Goal: Complete application form

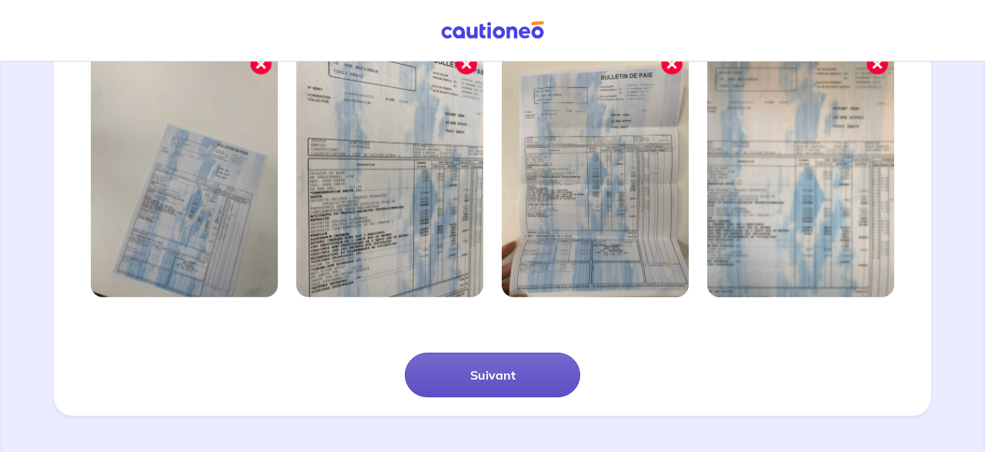
click at [476, 362] on button "Suivant" at bounding box center [492, 374] width 175 height 45
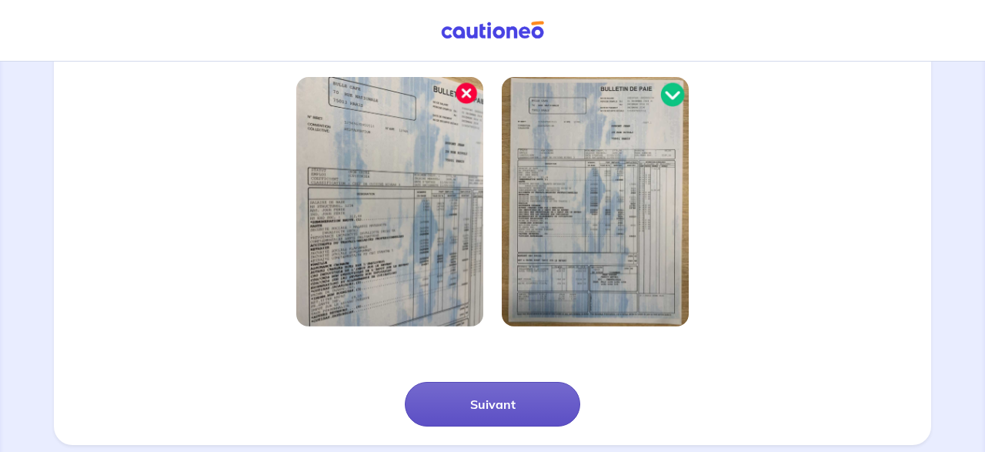
scroll to position [429, 0]
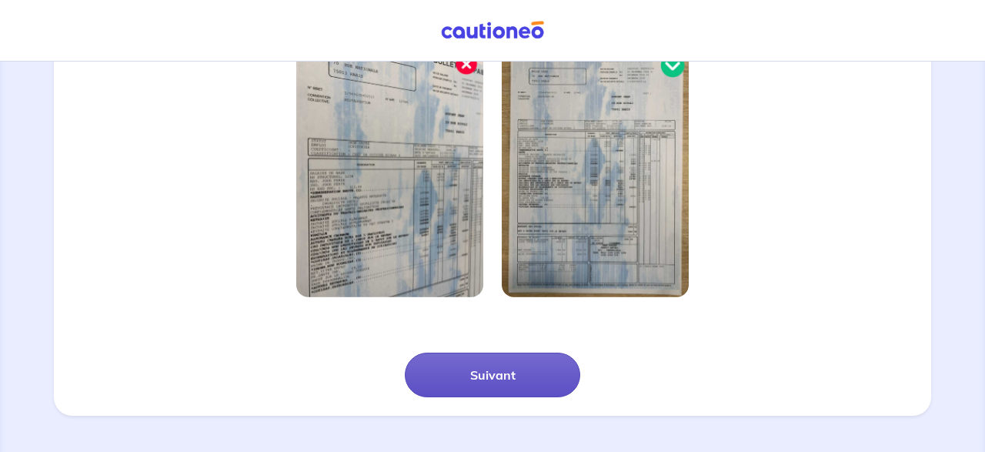
click at [489, 376] on button "Suivant" at bounding box center [492, 374] width 175 height 45
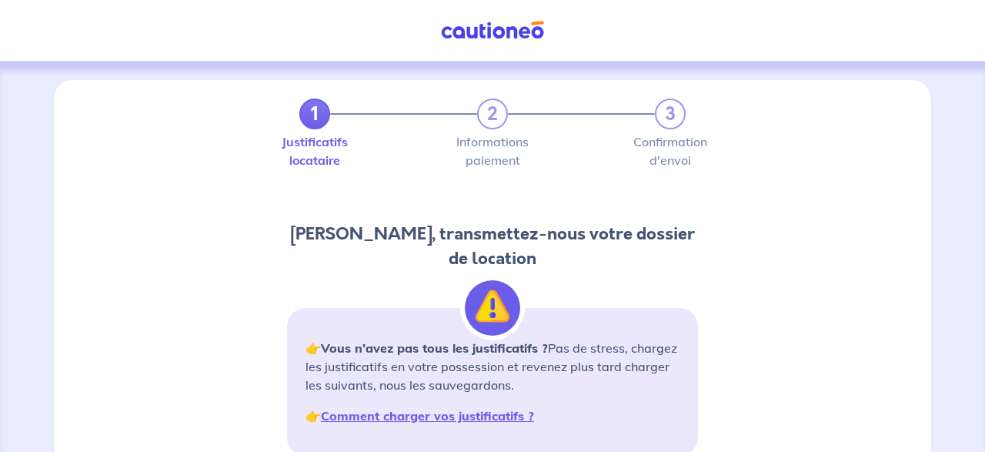
scroll to position [320, 0]
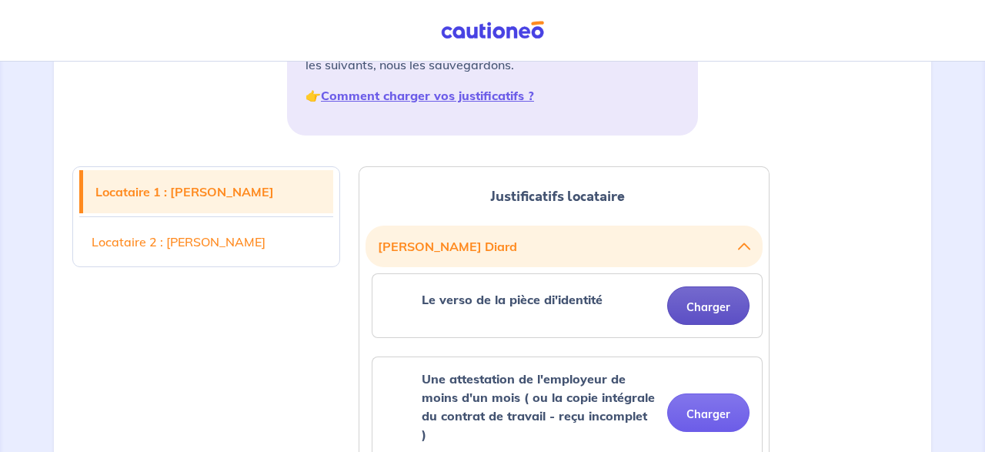
click at [695, 302] on button "Charger" at bounding box center [708, 305] width 82 height 38
click at [686, 304] on button "Charger" at bounding box center [708, 305] width 82 height 38
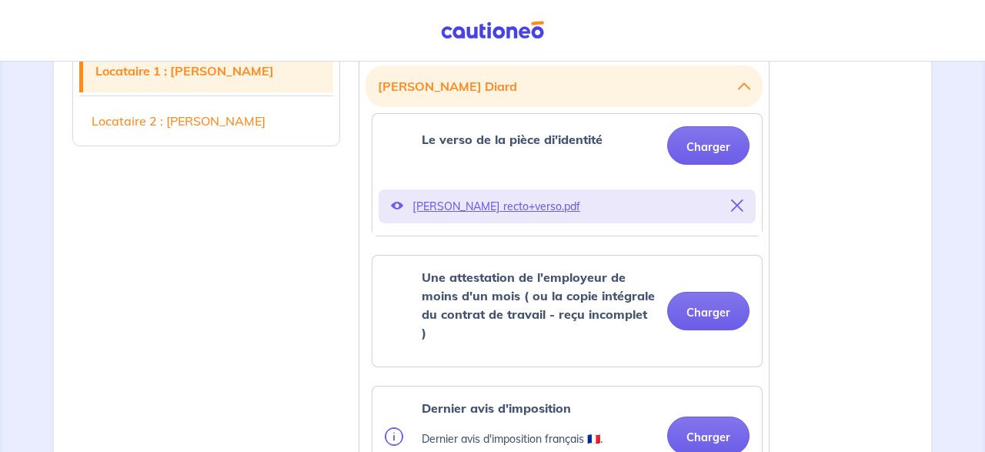
scroll to position [560, 0]
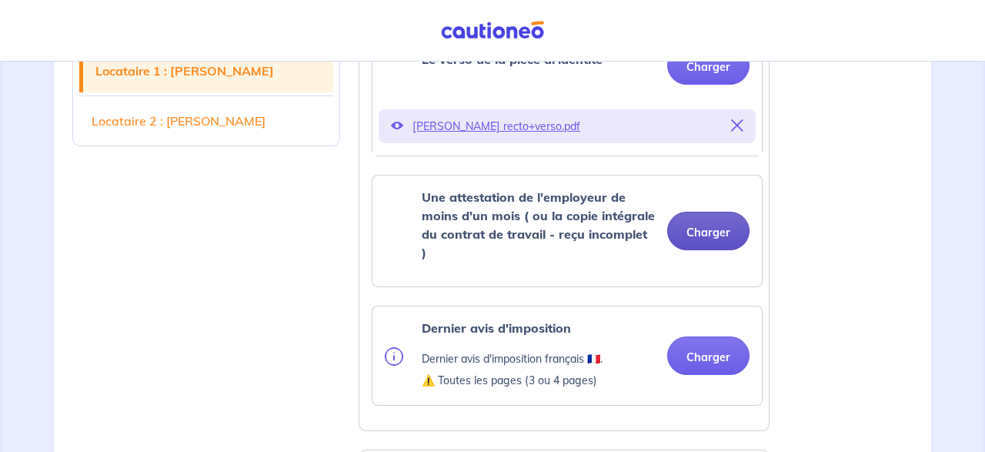
click at [720, 222] on button "Charger" at bounding box center [708, 231] width 82 height 38
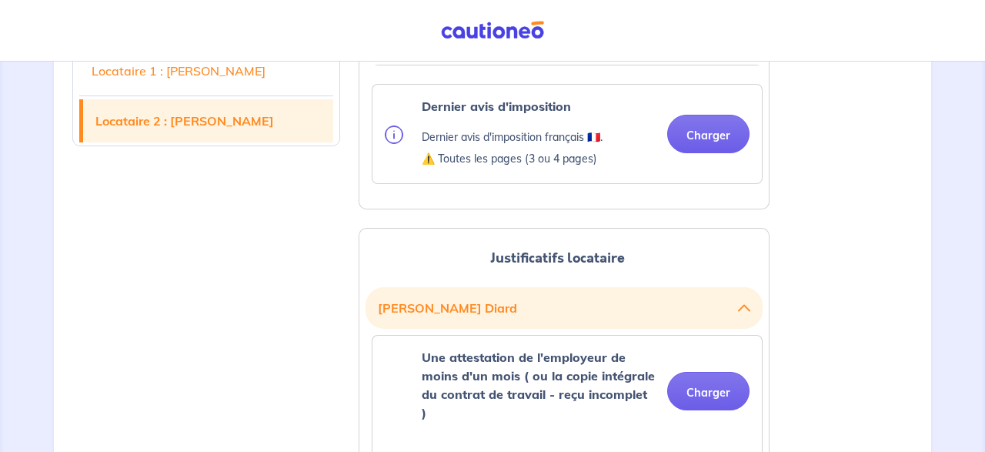
scroll to position [1040, 0]
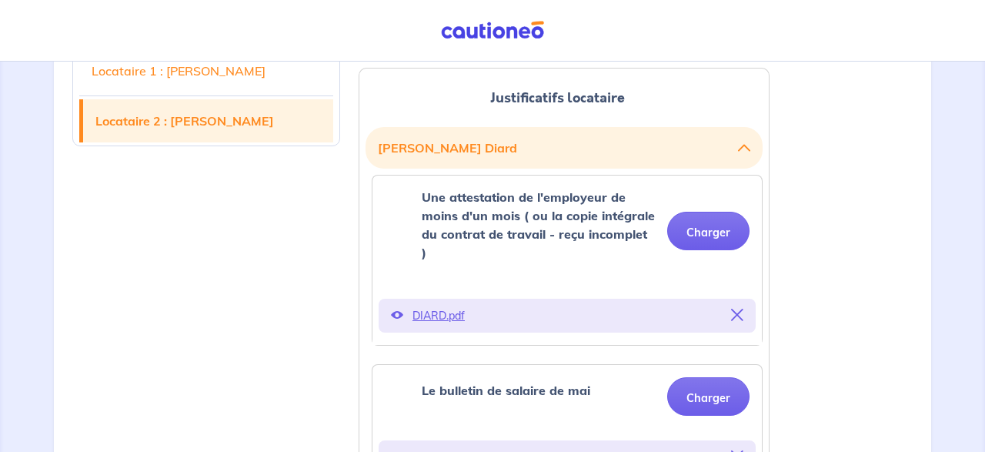
click at [454, 446] on p "DIARD.pdf" at bounding box center [567, 457] width 309 height 22
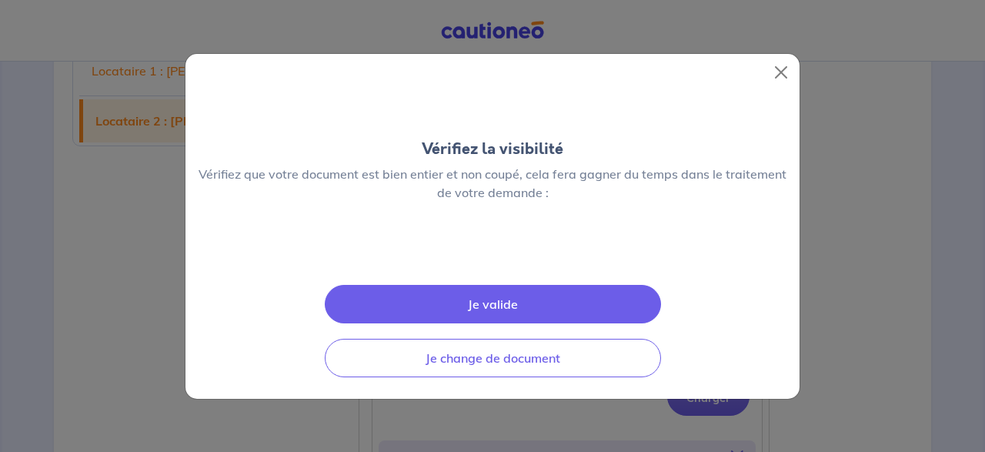
scroll to position [0, 0]
click at [777, 60] on button "Close" at bounding box center [781, 72] width 25 height 25
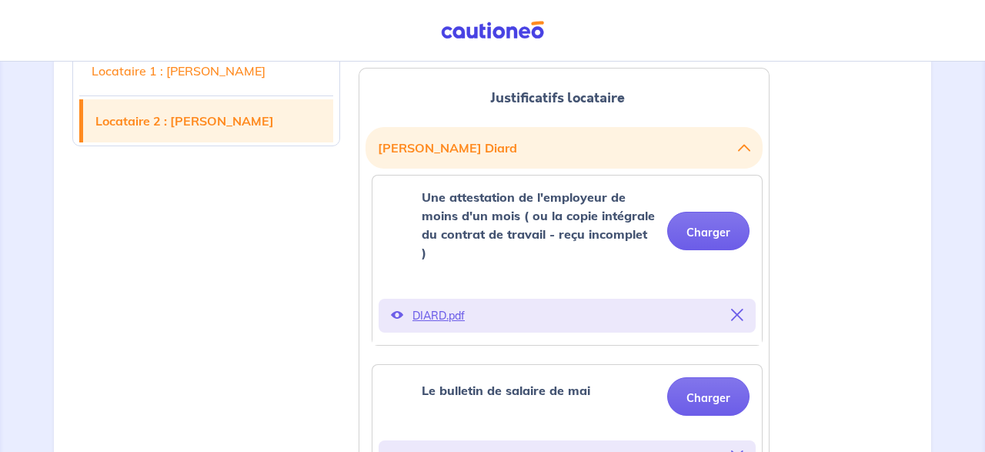
click at [424, 305] on p "DIARD.pdf" at bounding box center [567, 316] width 309 height 22
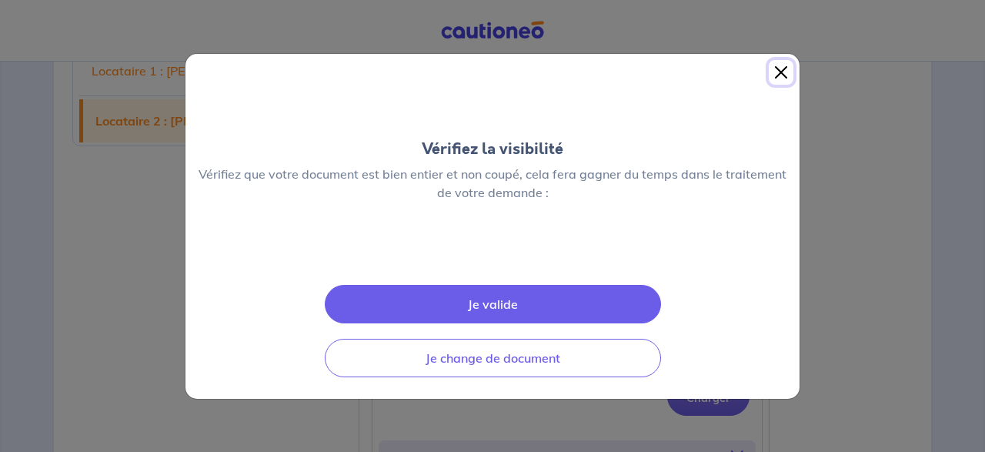
click at [779, 60] on button "Close" at bounding box center [781, 72] width 25 height 25
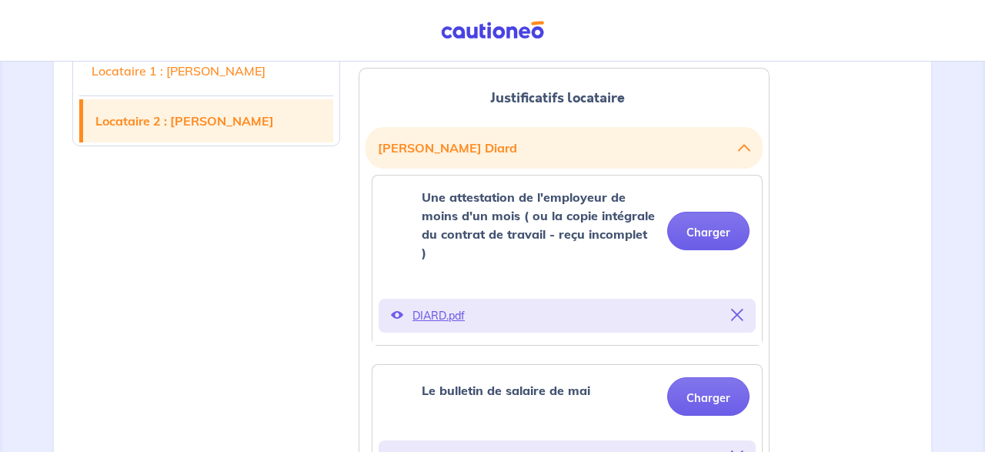
scroll to position [720, 0]
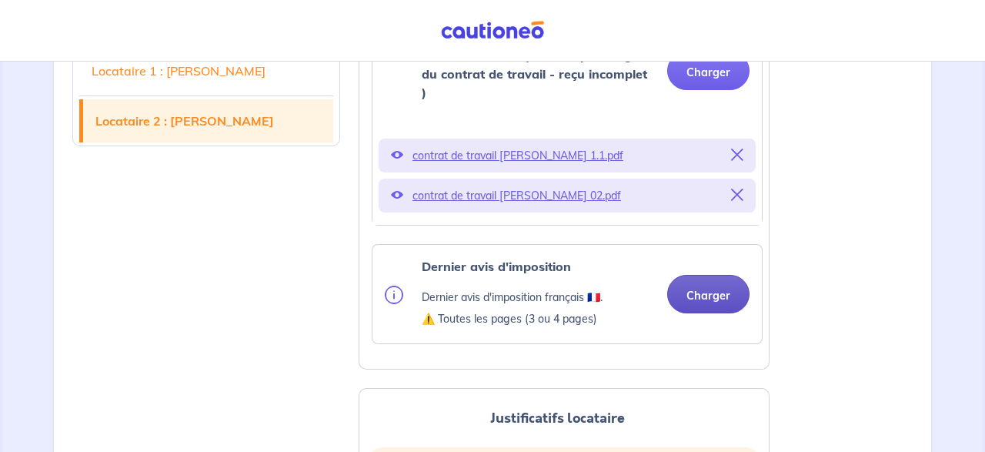
click at [713, 275] on button "Charger" at bounding box center [708, 294] width 82 height 38
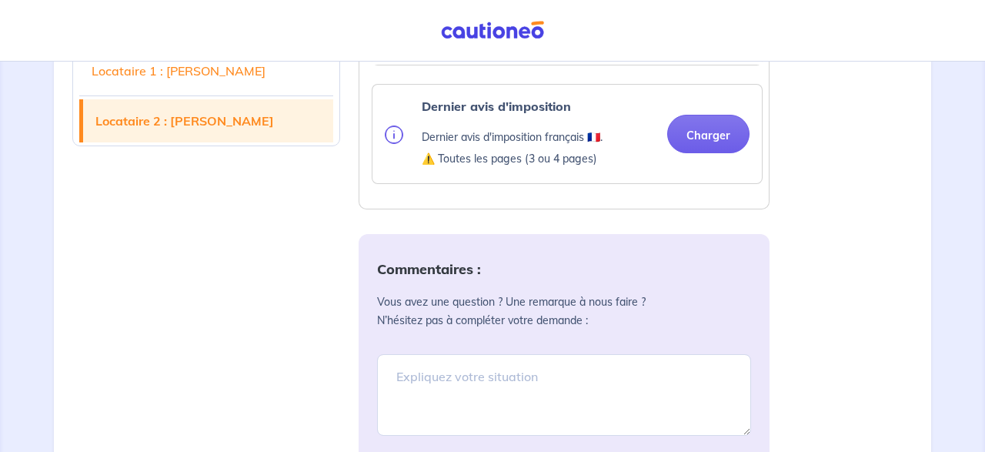
scroll to position [1662, 0]
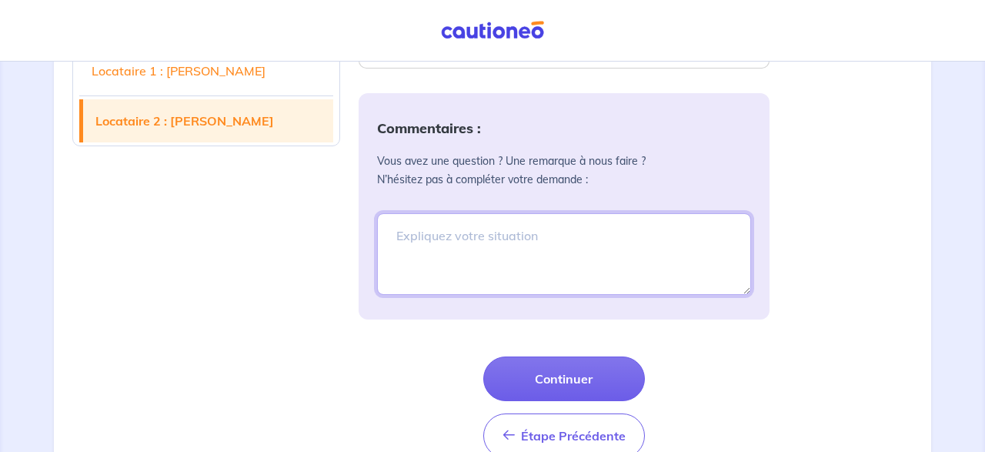
click at [432, 213] on textarea at bounding box center [564, 254] width 374 height 82
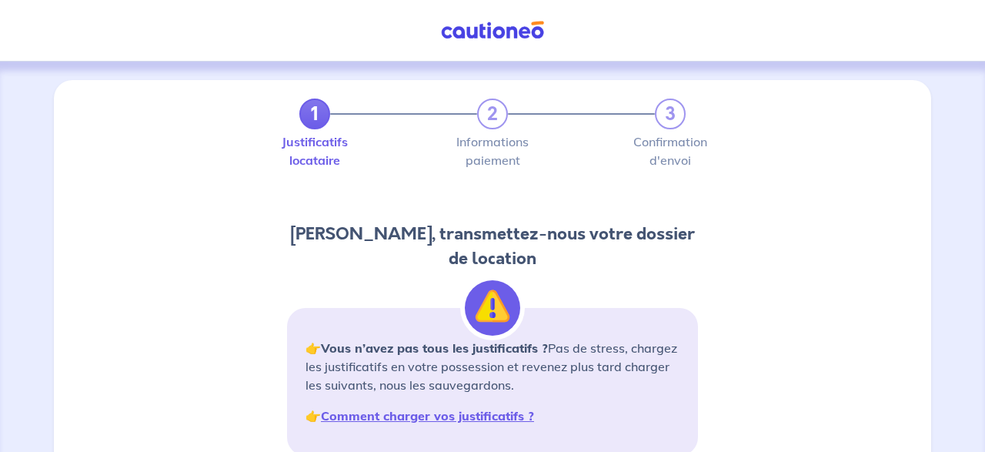
scroll to position [400, 0]
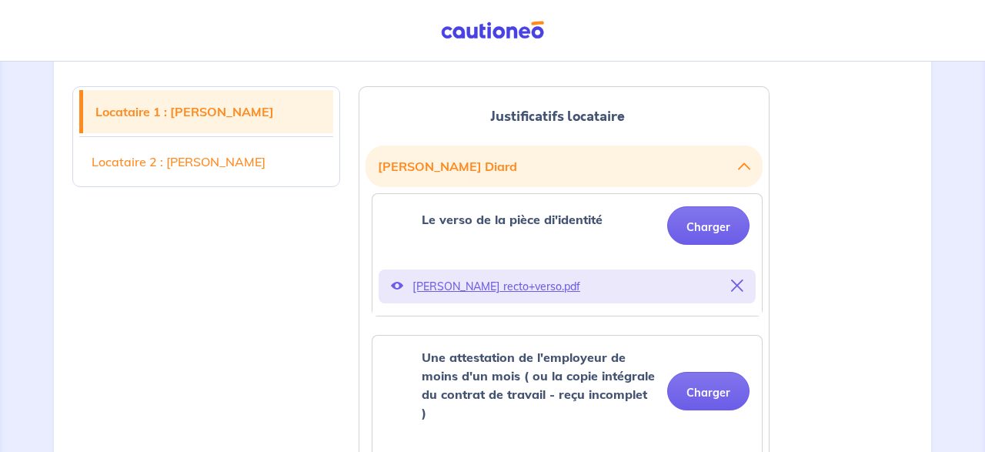
click at [249, 170] on link "Locataire 2 : [PERSON_NAME]" at bounding box center [206, 161] width 254 height 43
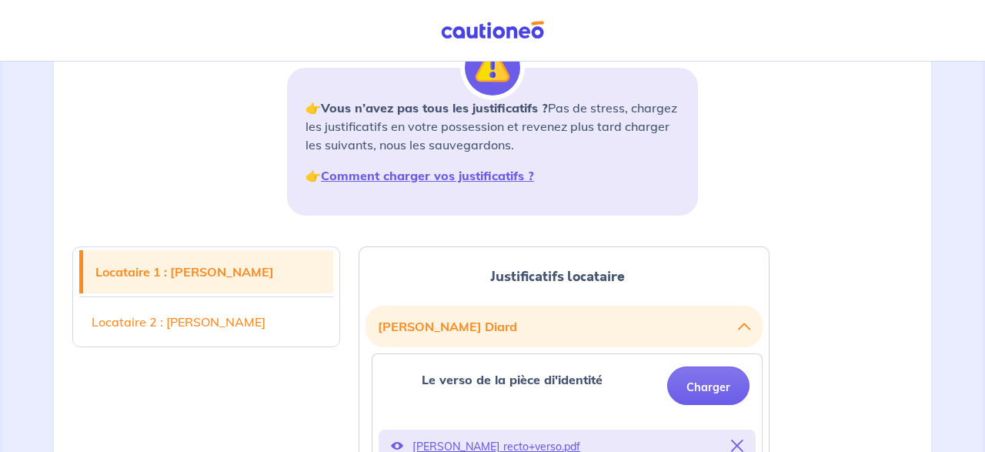
scroll to position [480, 0]
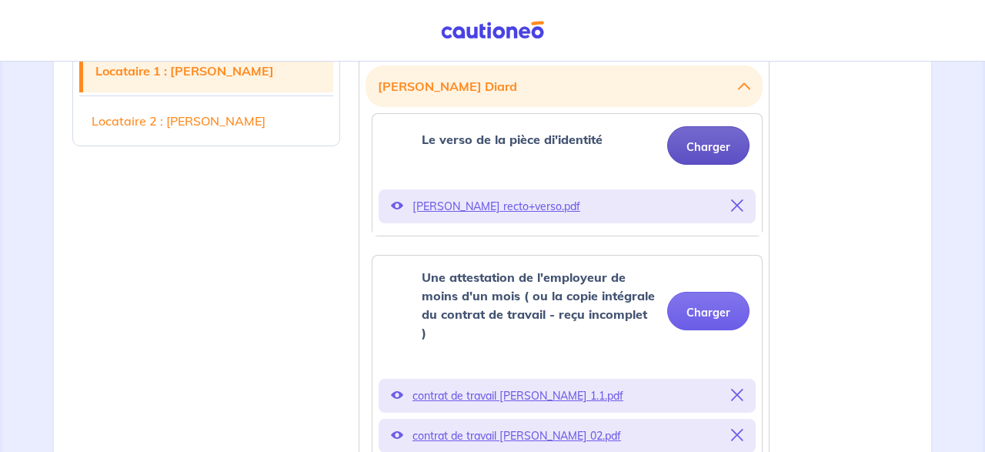
click at [714, 139] on button "Charger" at bounding box center [708, 145] width 82 height 38
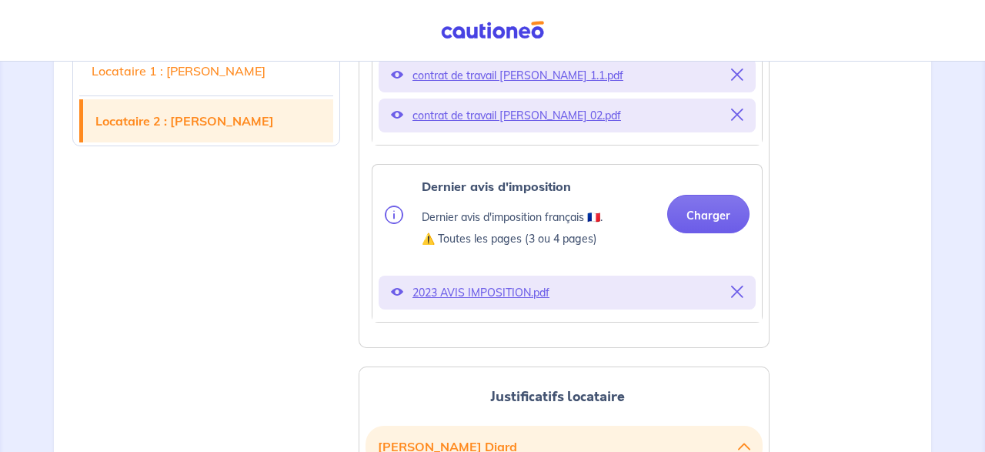
scroll to position [720, 0]
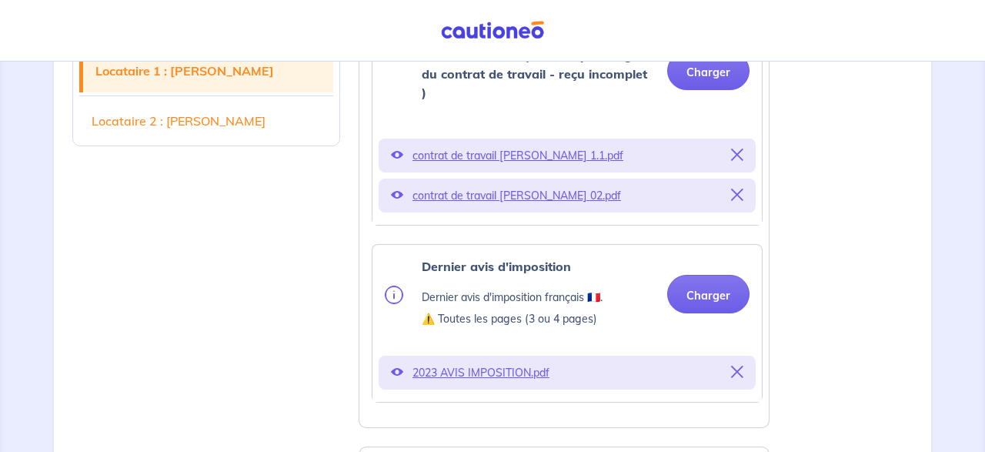
click at [449, 145] on p "contrat de travail [PERSON_NAME] 1.1.pdf" at bounding box center [567, 156] width 309 height 22
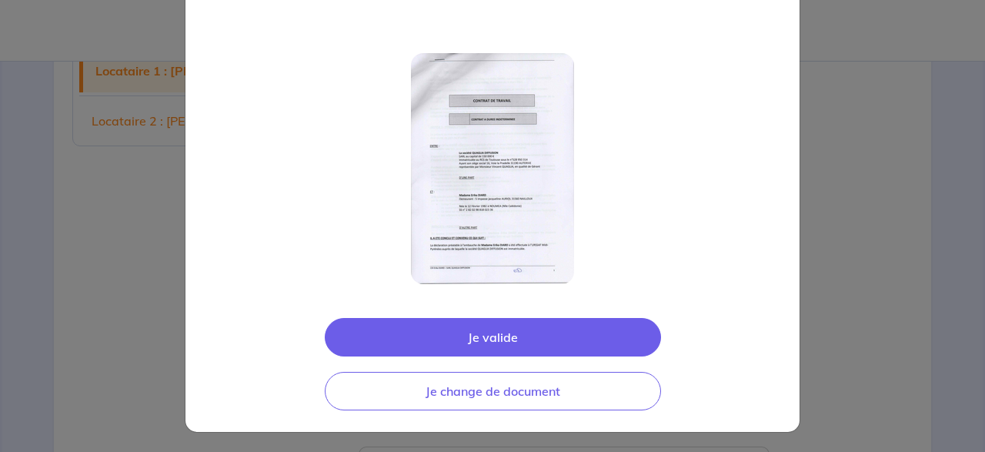
scroll to position [0, 0]
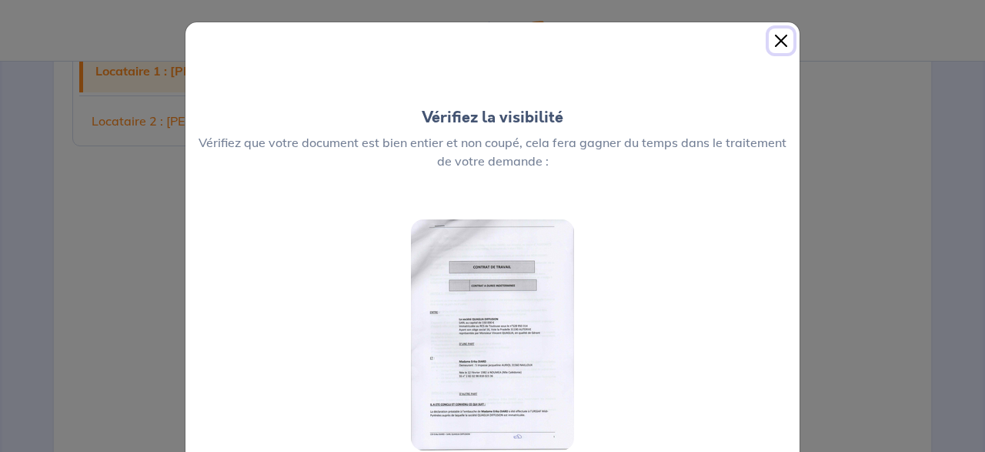
click at [780, 42] on button "Close" at bounding box center [781, 40] width 25 height 25
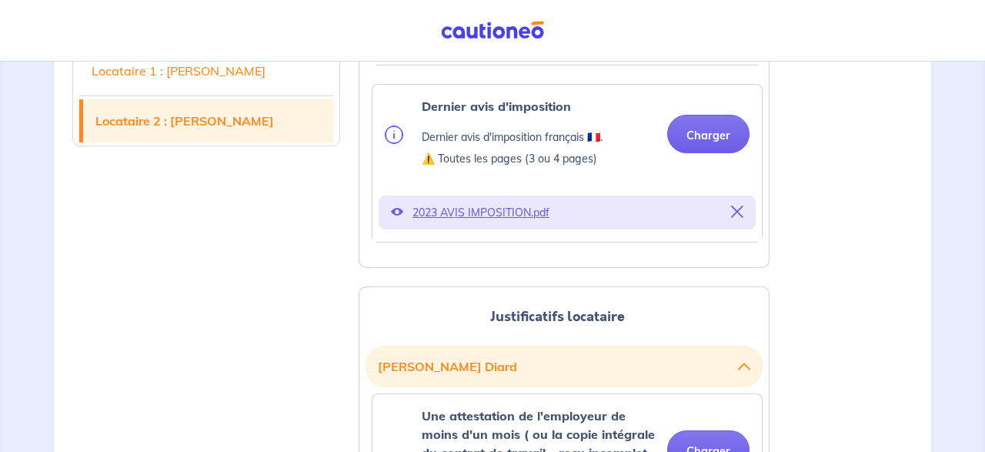
scroll to position [1281, 0]
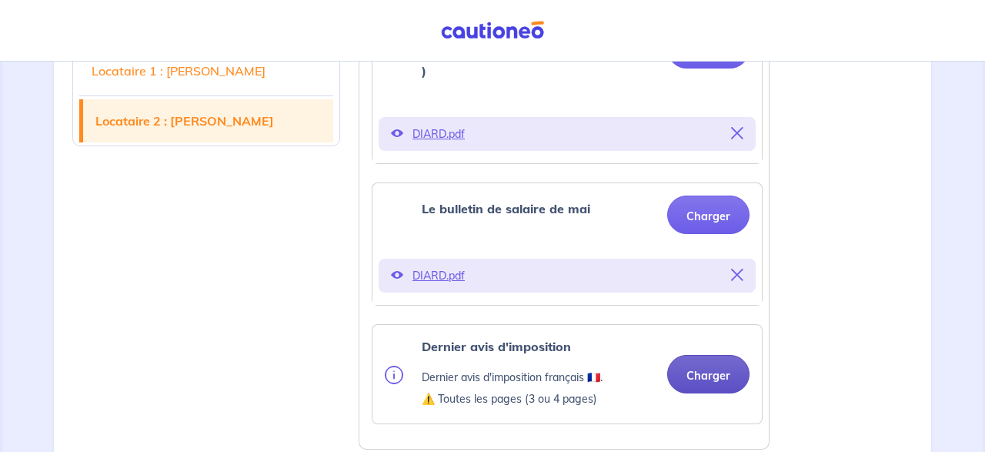
click at [707, 355] on button "Charger" at bounding box center [708, 374] width 82 height 38
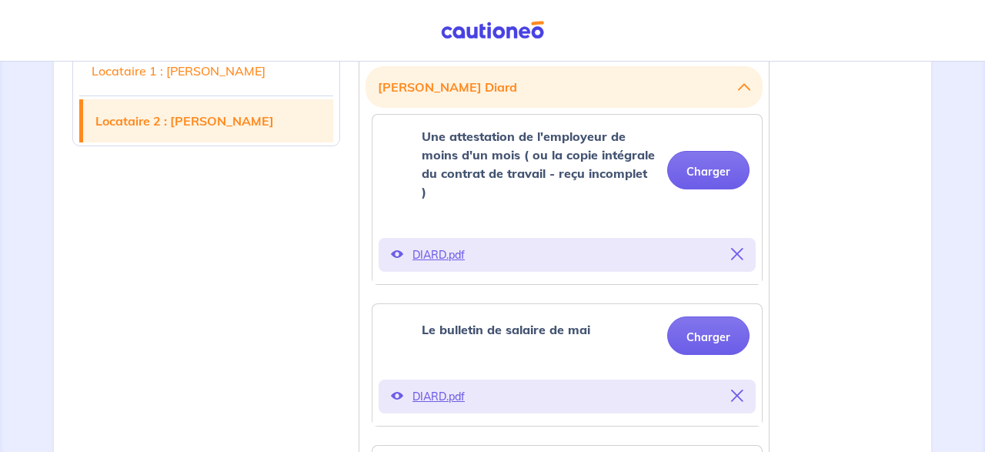
scroll to position [1080, 0]
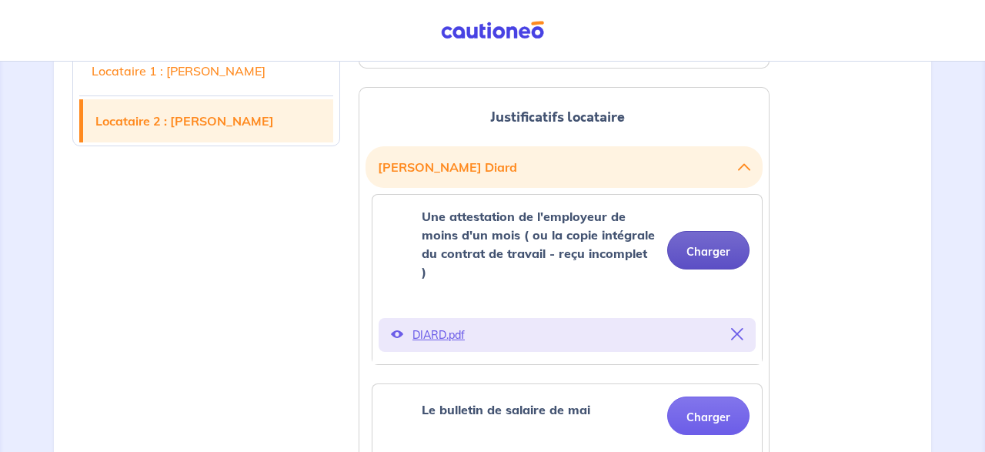
click at [707, 231] on button "Charger" at bounding box center [708, 250] width 82 height 38
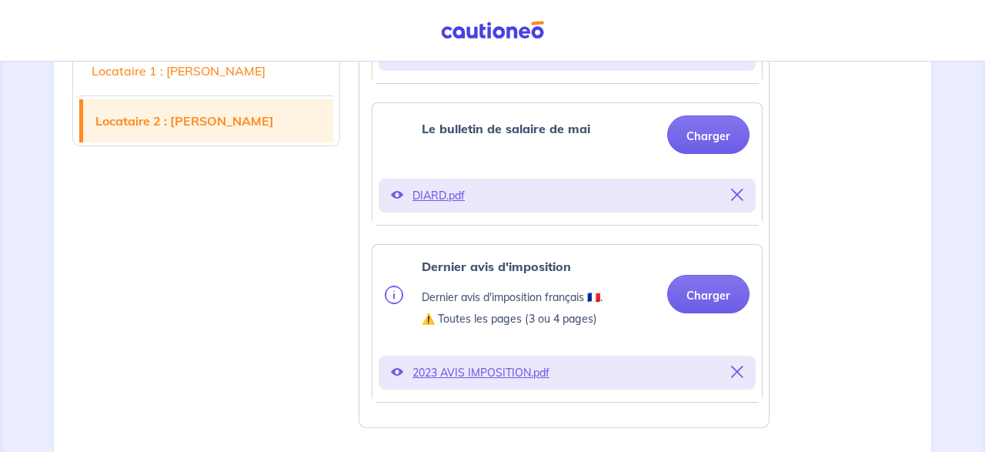
scroll to position [1681, 0]
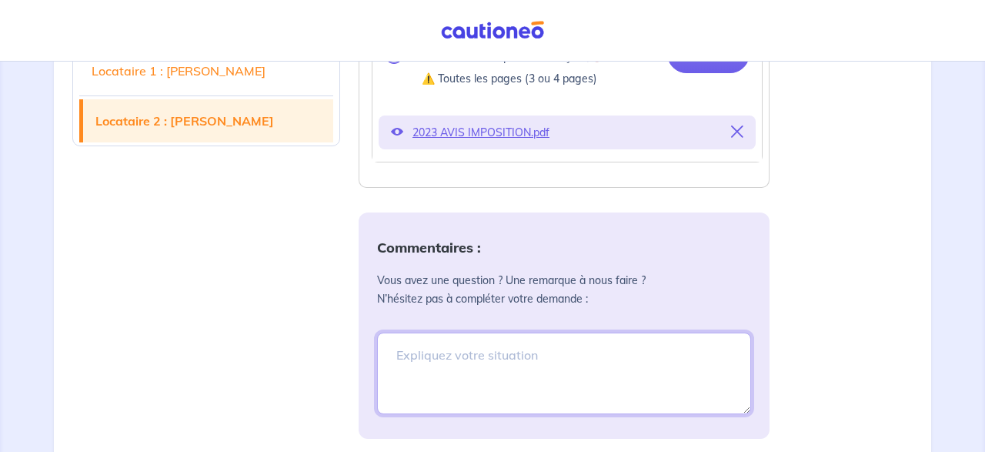
click at [456, 332] on textarea at bounding box center [564, 373] width 374 height 82
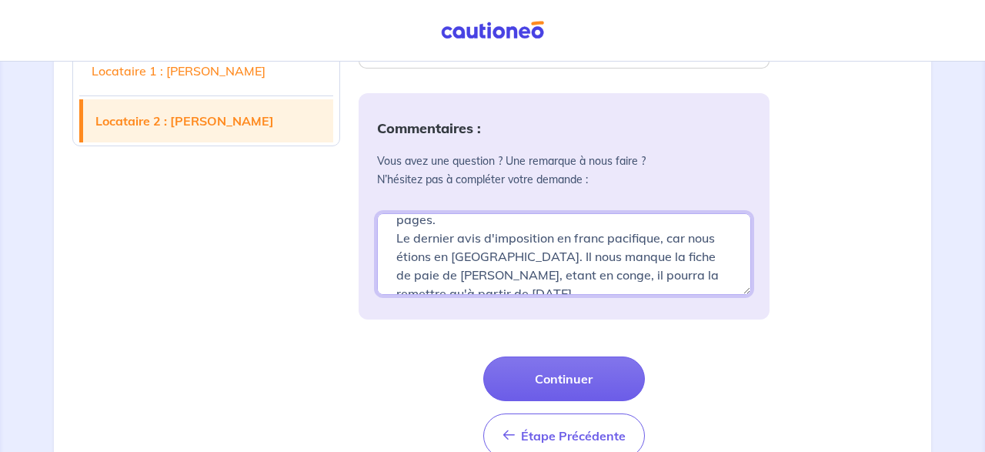
scroll to position [0, 0]
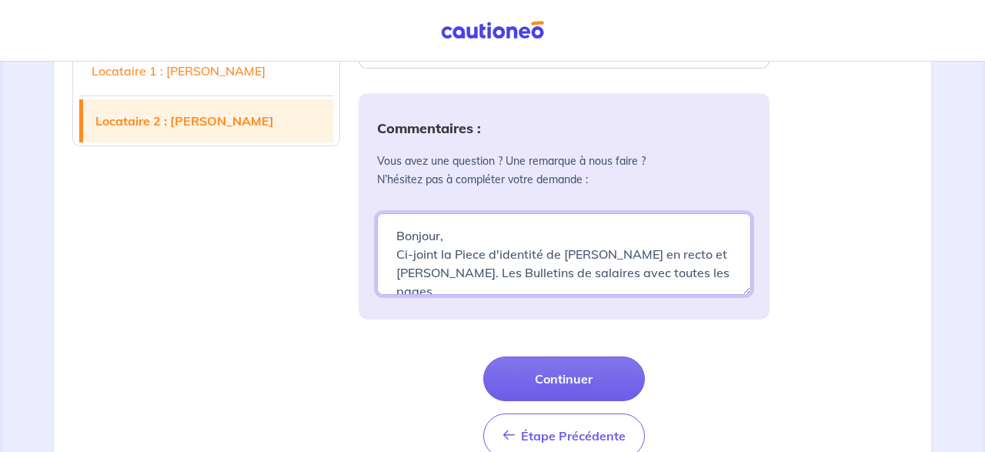
click at [573, 229] on textarea "Bonjour, Ci-joint la Piece d'identité de [PERSON_NAME] en recto et [PERSON_NAME…" at bounding box center [564, 254] width 374 height 82
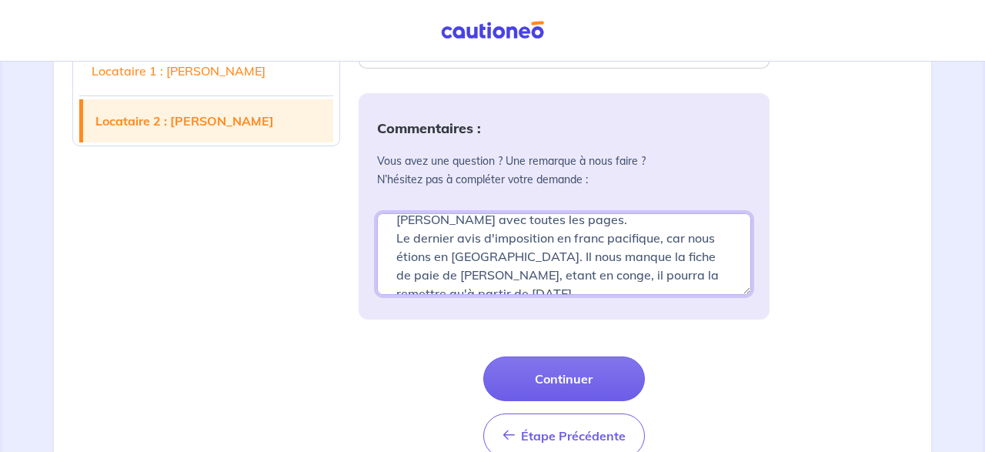
scroll to position [92, 0]
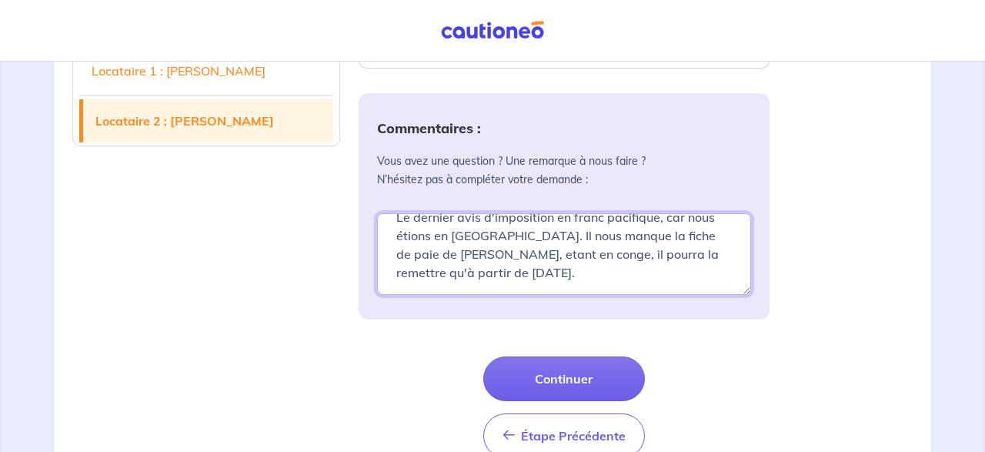
click at [593, 238] on textarea "Bonjour, Ci-joint la Piece d'identité de [PERSON_NAME] en recto et [PERSON_NAME…" at bounding box center [564, 254] width 374 height 82
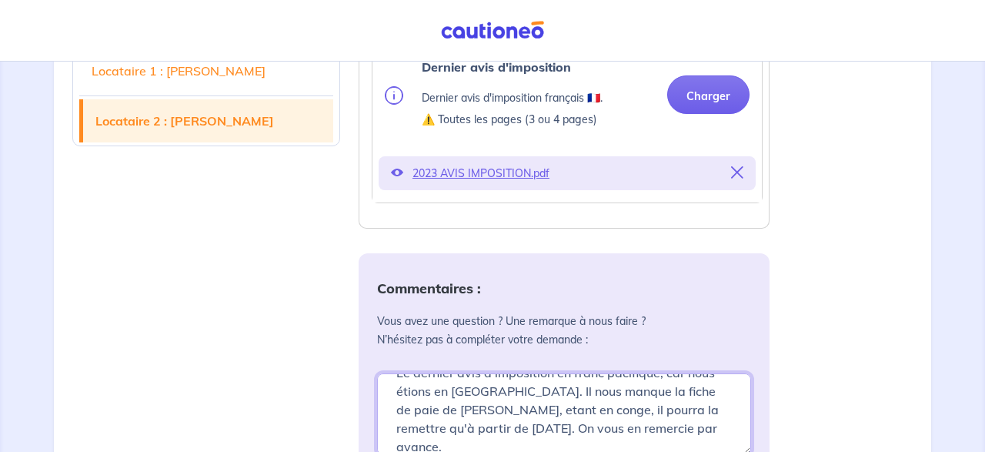
scroll to position [1800, 0]
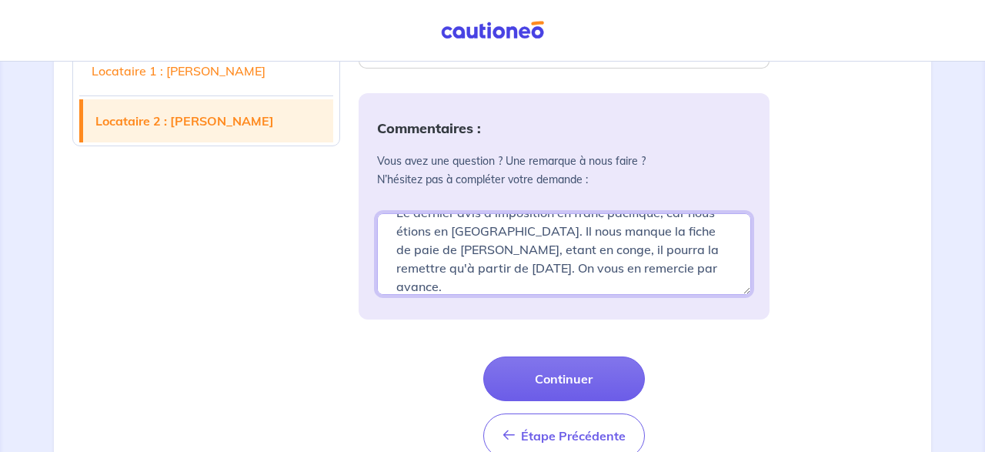
type textarea "Bonjour, Ci-joint la Piece d'identité de [PERSON_NAME] en recto et [PERSON_NAME…"
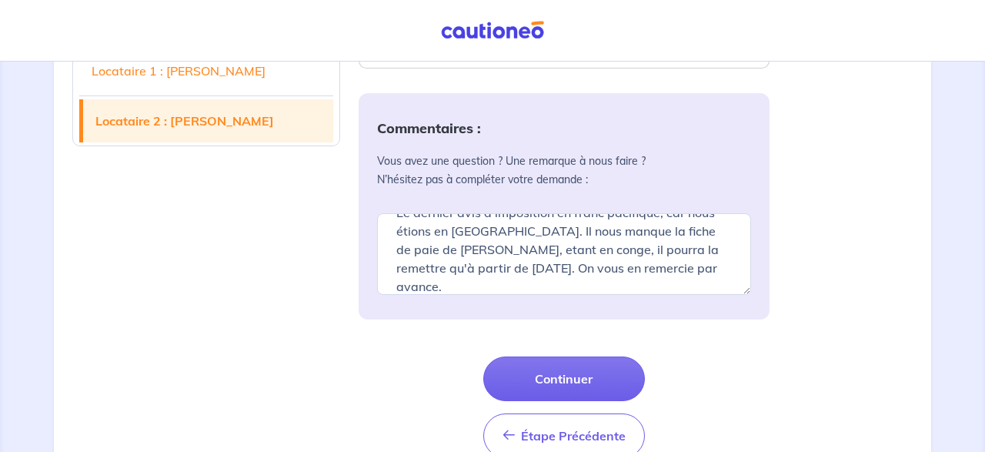
click at [391, 356] on div "Étape Précédente Étape Précédente Continuer" at bounding box center [564, 407] width 411 height 102
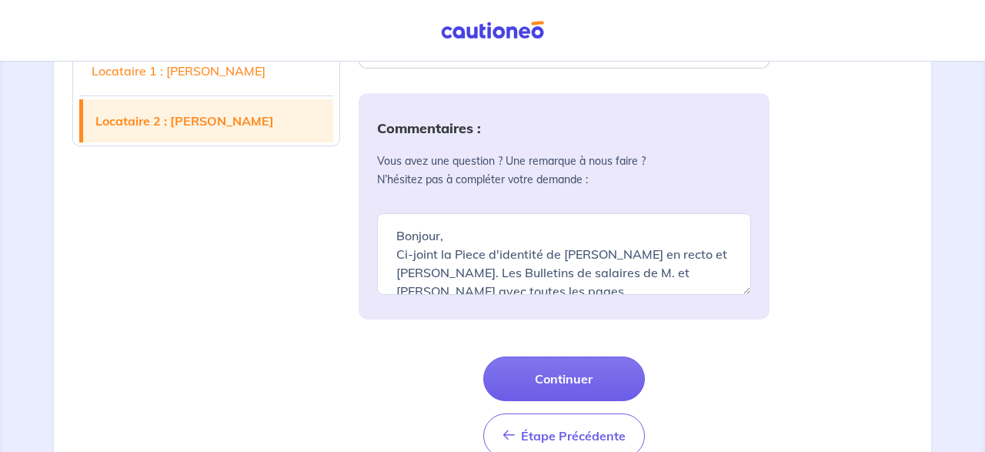
scroll to position [111, 0]
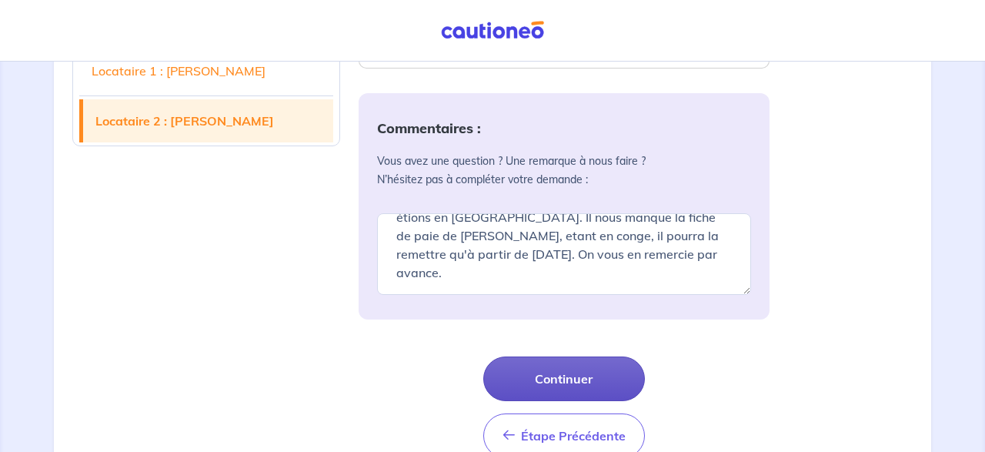
click at [534, 356] on button "Continuer" at bounding box center [564, 378] width 162 height 45
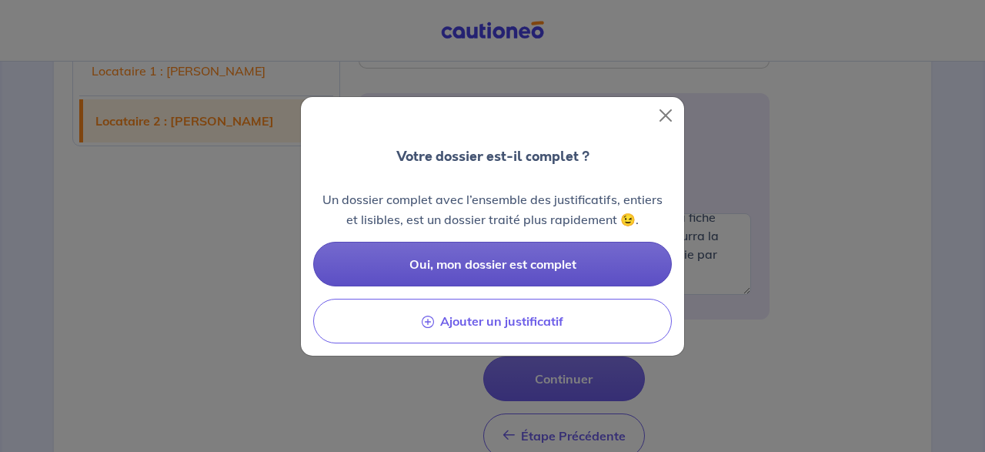
click at [508, 259] on span "Oui, mon dossier est complet" at bounding box center [492, 263] width 167 height 15
